Goal: Information Seeking & Learning: Check status

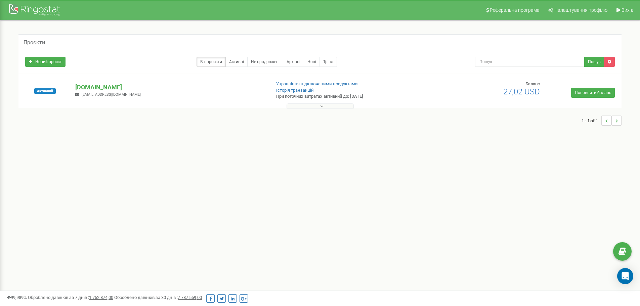
click at [323, 107] on button at bounding box center [320, 106] width 67 height 5
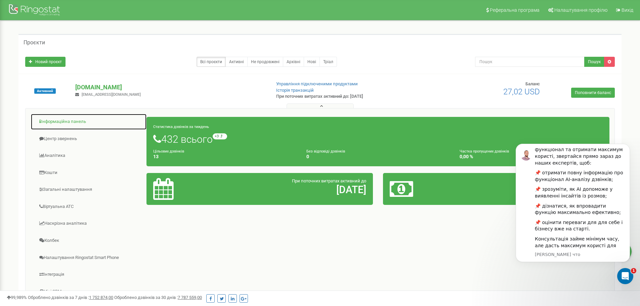
click at [63, 121] on link "Інформаційна панель" at bounding box center [89, 122] width 116 height 16
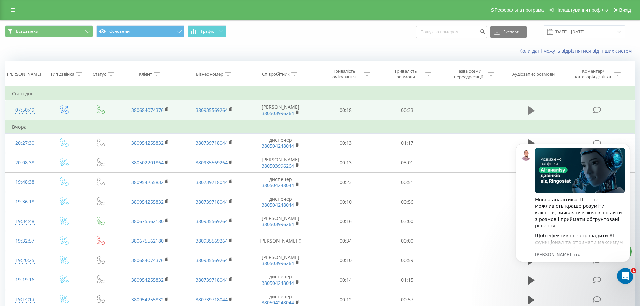
click at [531, 113] on icon at bounding box center [532, 111] width 6 height 8
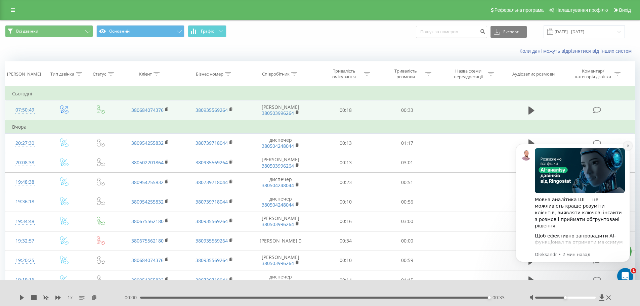
click at [628, 145] on icon "Dismiss notification" at bounding box center [628, 146] width 4 height 4
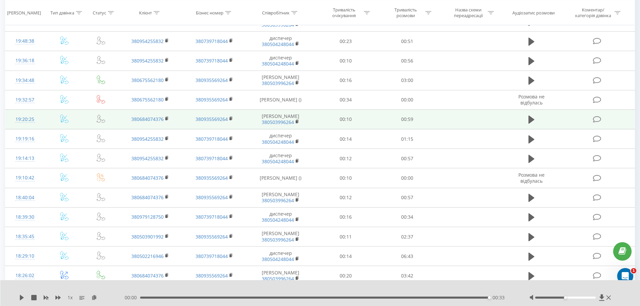
scroll to position [136, 0]
